Goal: Find specific page/section: Find specific page/section

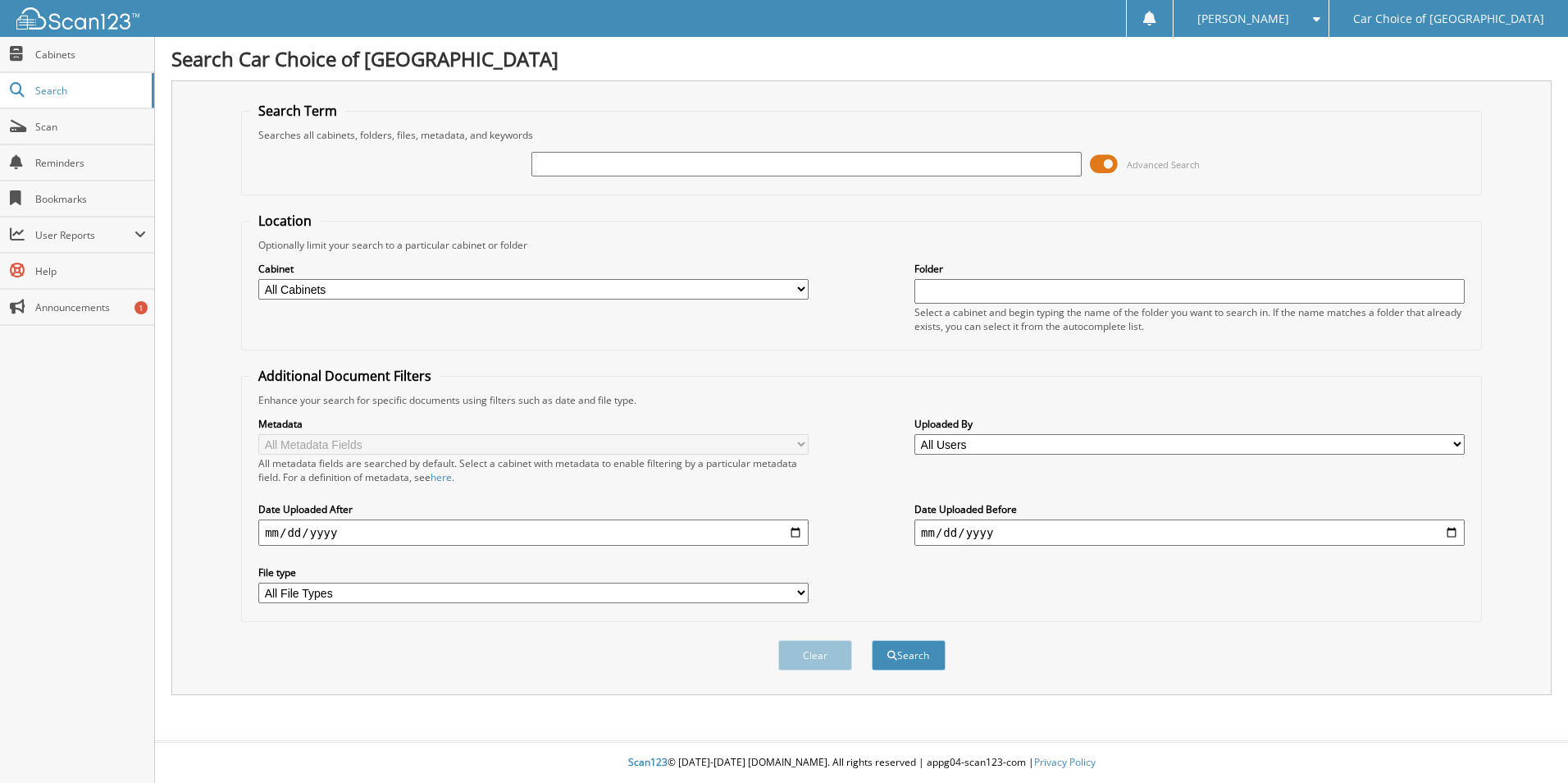
click at [557, 165] on input "text" at bounding box center [805, 164] width 550 height 25
type input "[PERSON_NAME]"
click at [872, 640] on button "Search" at bounding box center [908, 655] width 74 height 30
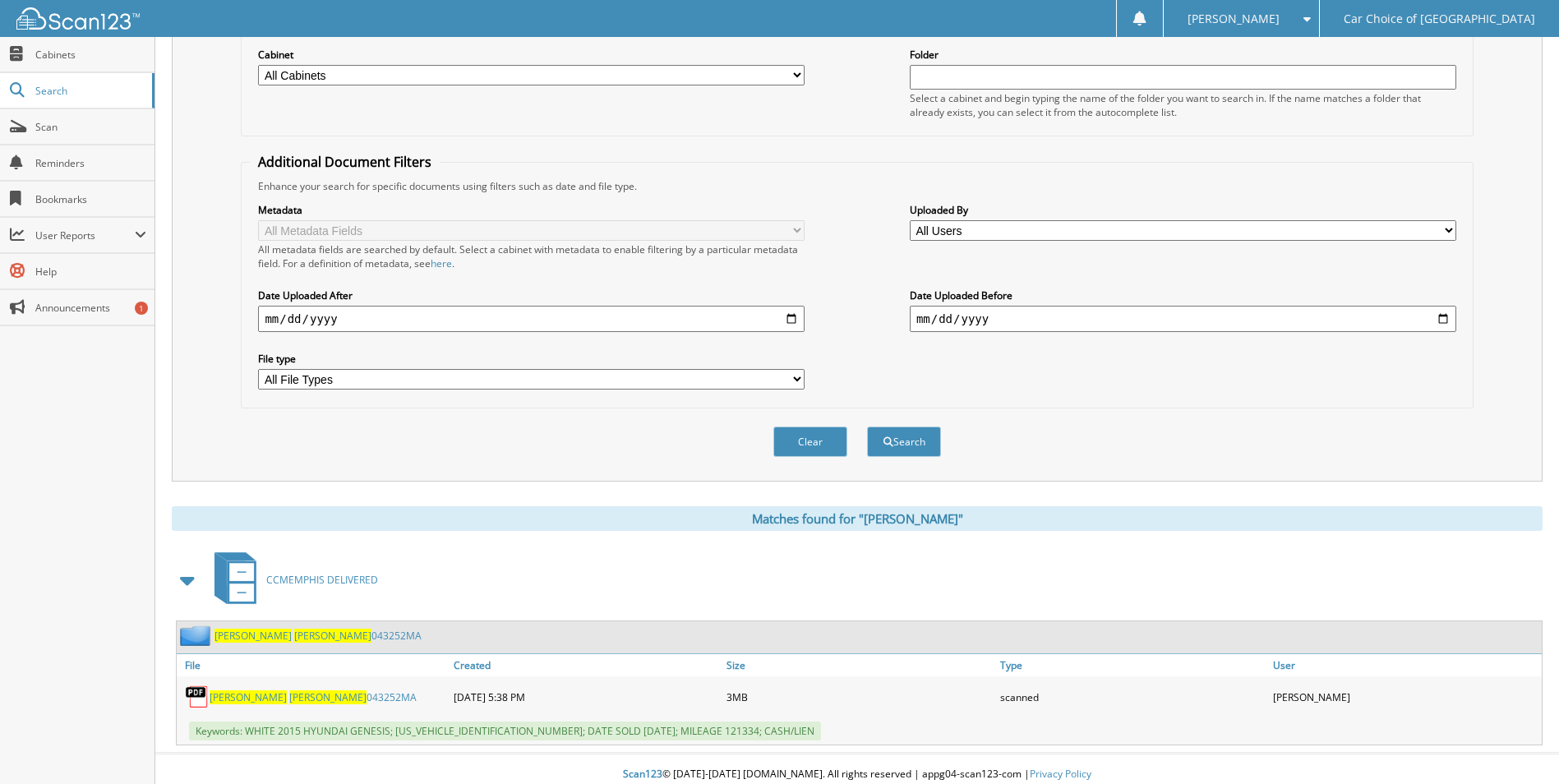
scroll to position [226, 0]
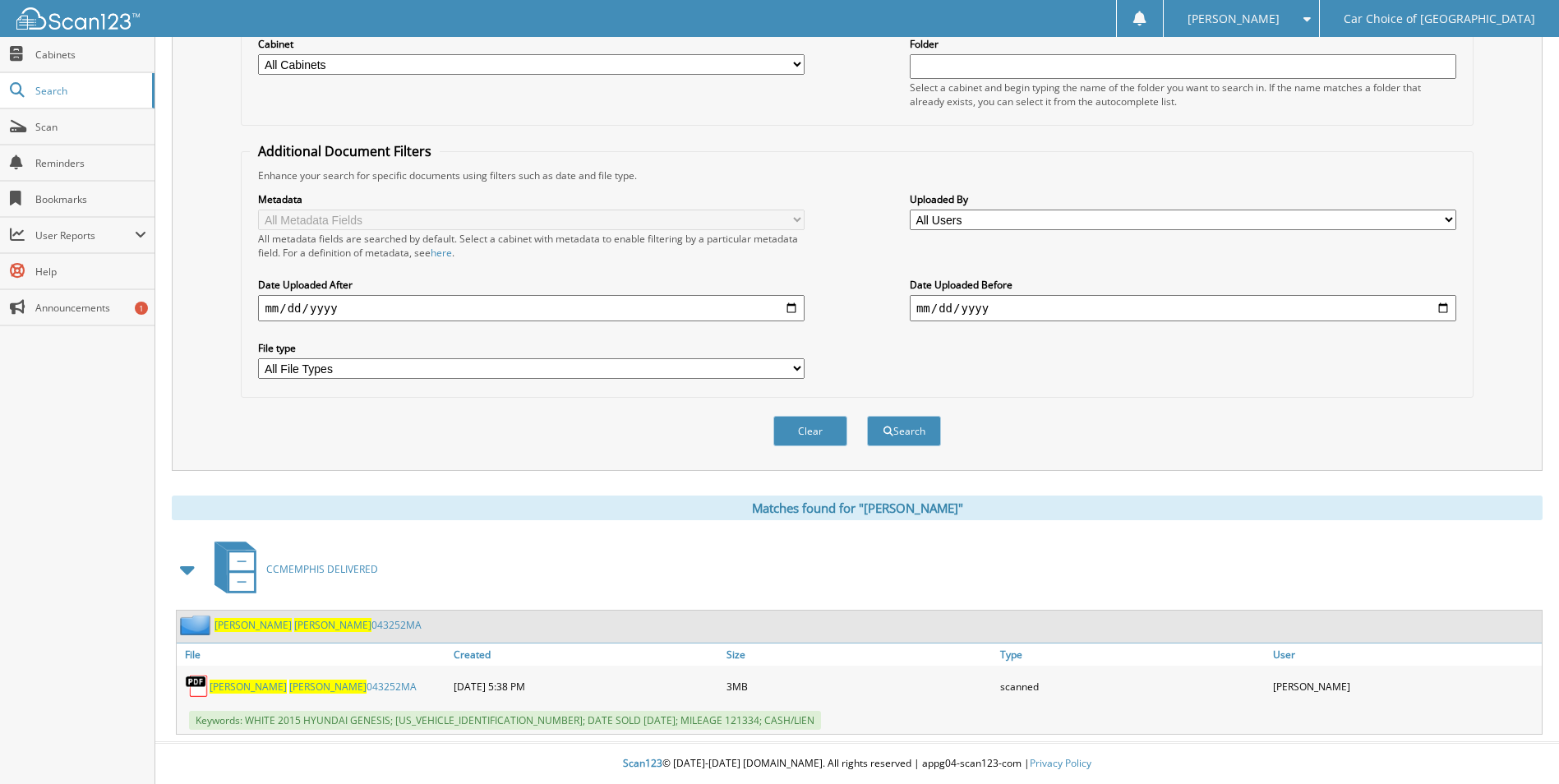
click at [237, 691] on span "[PERSON_NAME]" at bounding box center [248, 685] width 77 height 14
